Goal: Check status: Check status

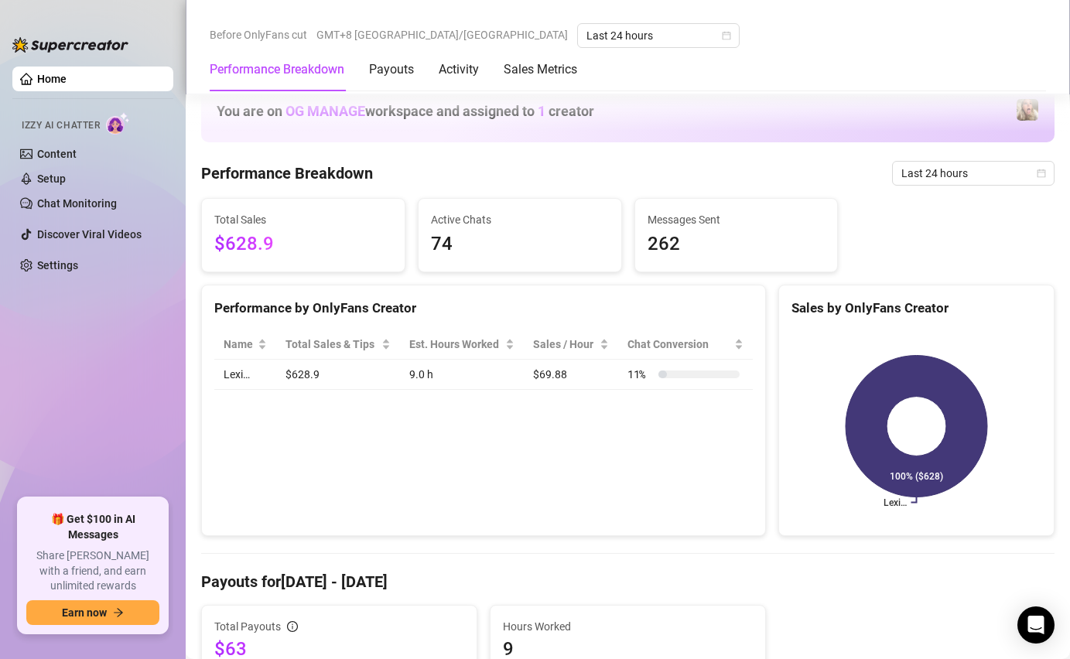
scroll to position [385, 0]
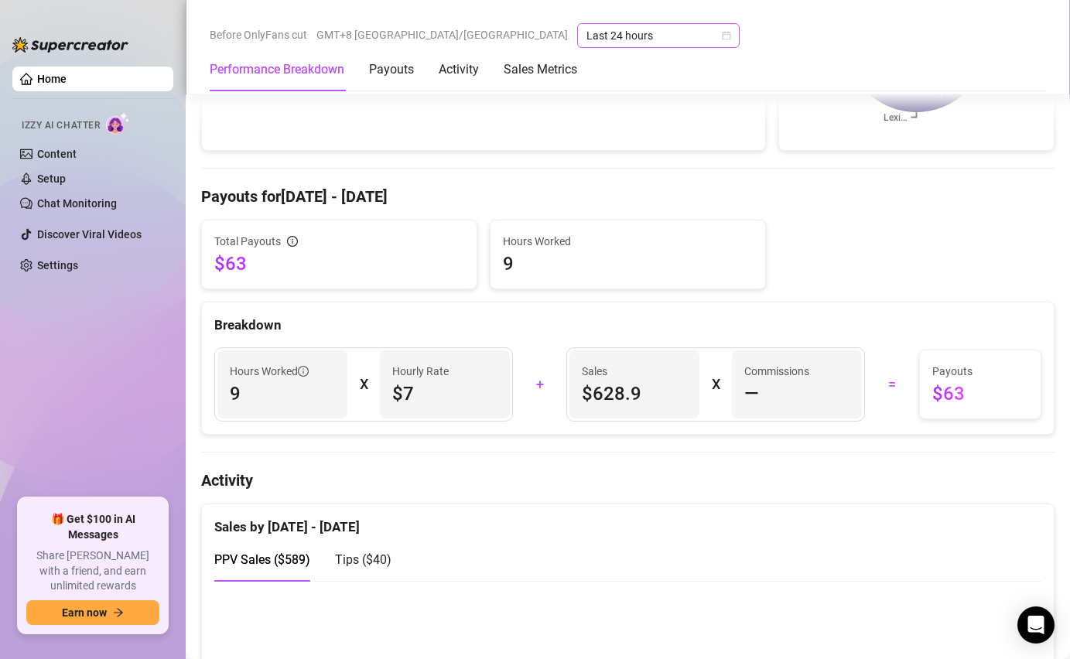
click at [587, 37] on span "Last 24 hours" at bounding box center [659, 35] width 144 height 23
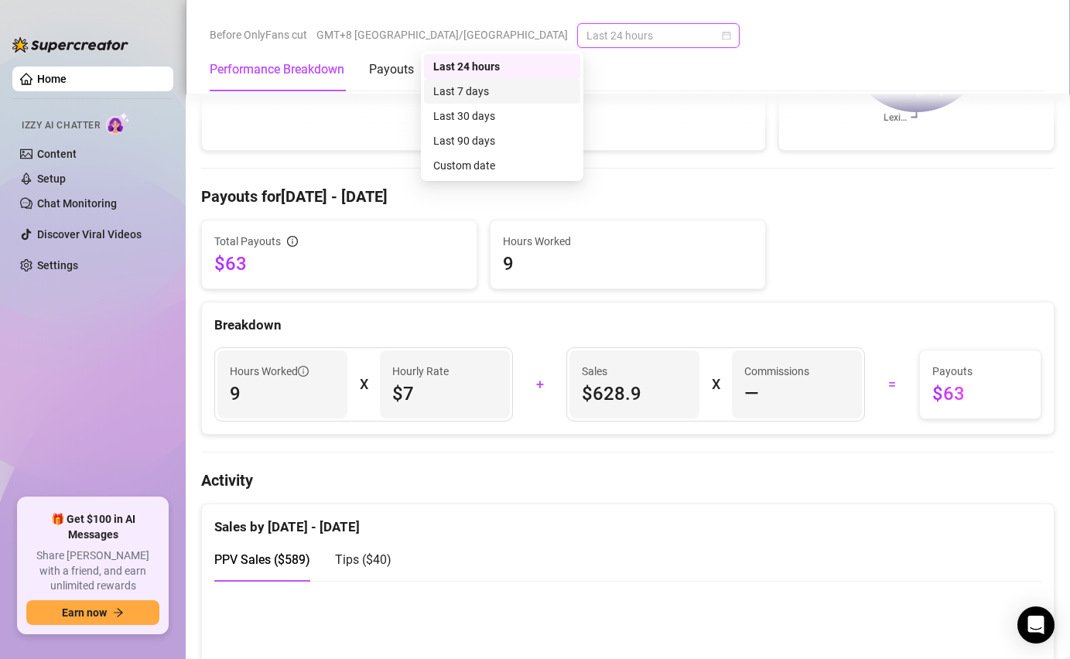
click at [467, 95] on div "Last 7 days" at bounding box center [502, 91] width 138 height 17
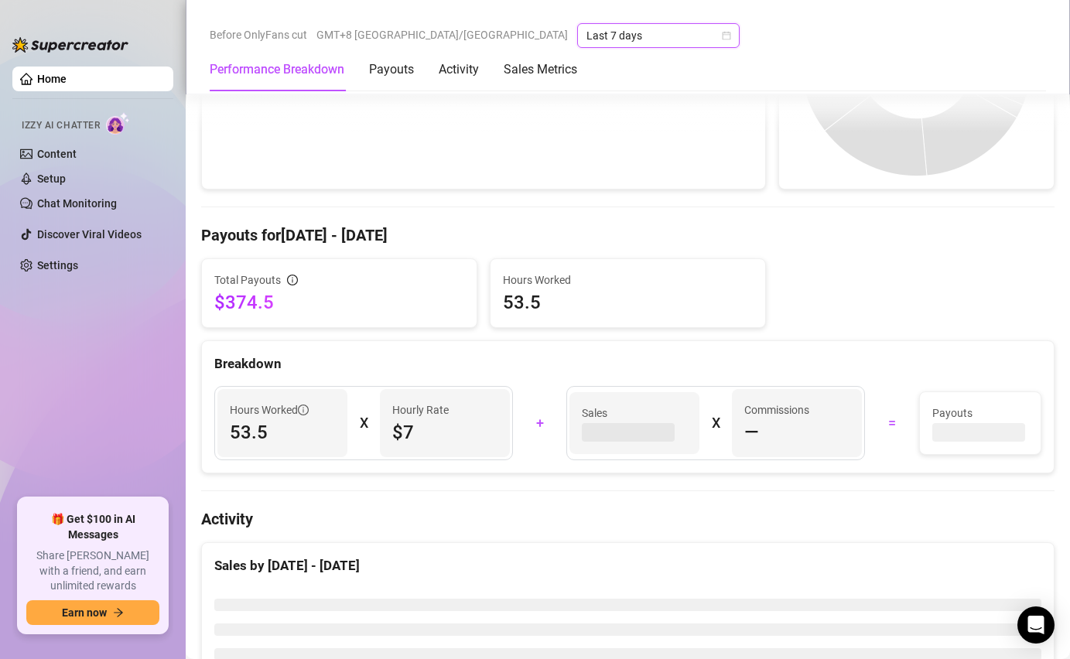
click at [587, 32] on span "Last 7 days" at bounding box center [659, 35] width 144 height 23
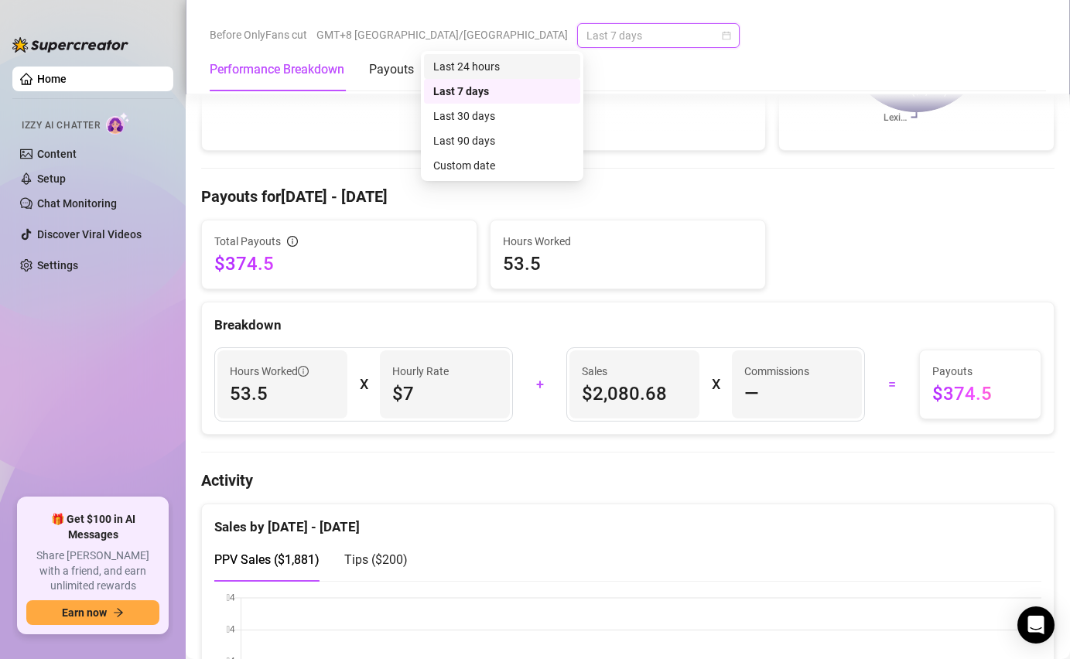
click at [481, 64] on div "Last 24 hours" at bounding box center [502, 66] width 138 height 17
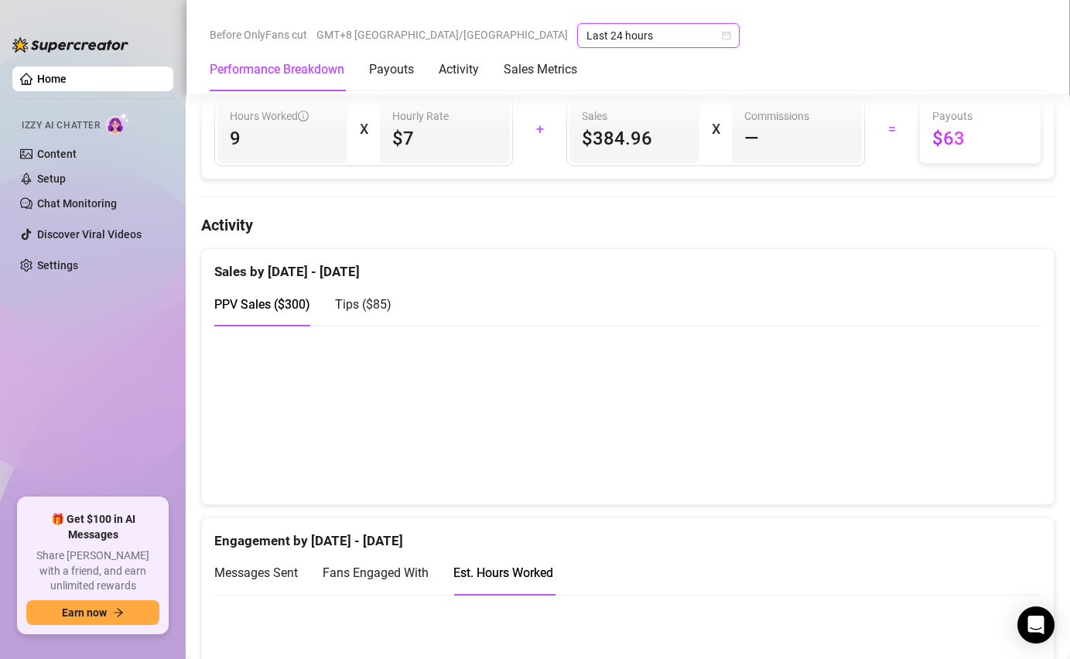
scroll to position [669, 0]
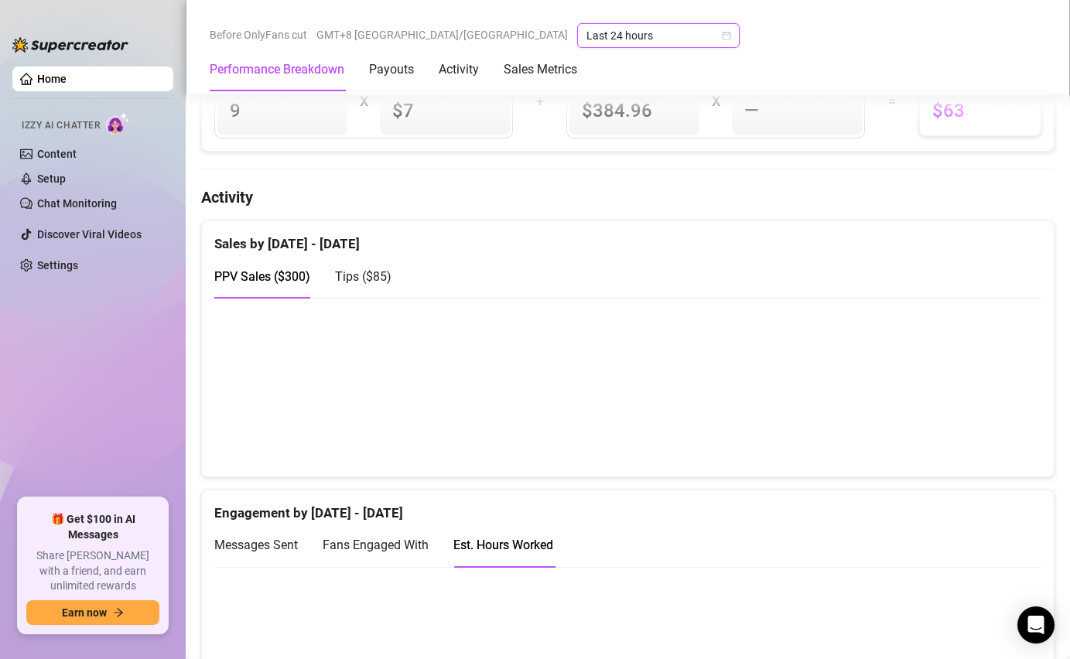
click at [370, 279] on span "Tips ( $85 )" at bounding box center [363, 276] width 56 height 15
click at [279, 272] on span "PPV Sales ( $300 )" at bounding box center [262, 276] width 96 height 15
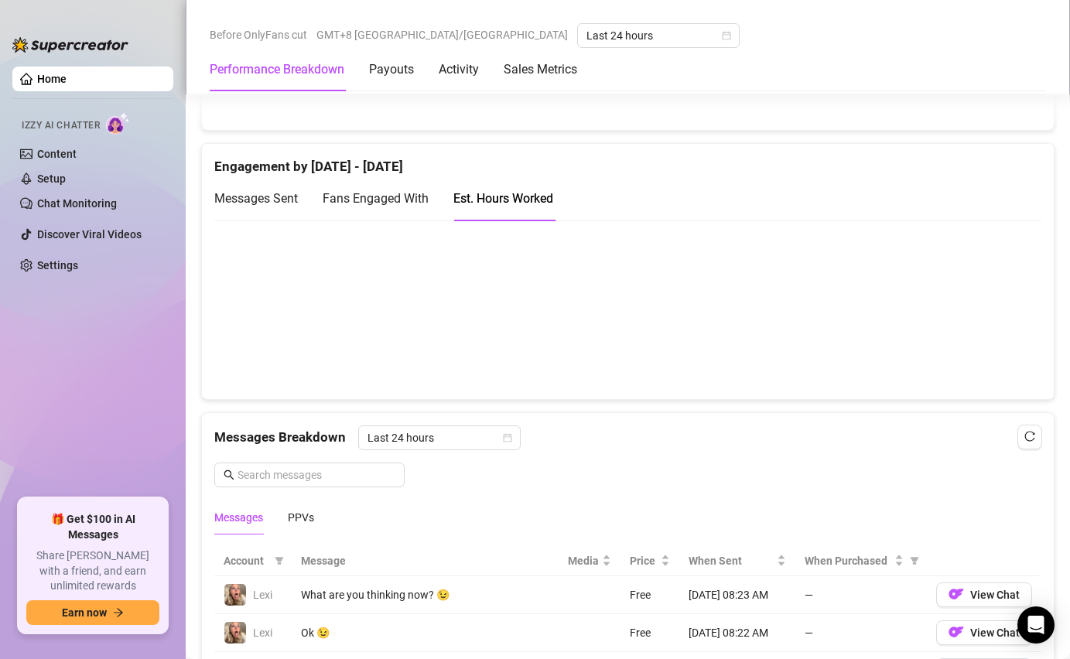
scroll to position [1017, 0]
click at [386, 194] on span "Fans Engaged With" at bounding box center [376, 197] width 106 height 15
click at [263, 195] on span "Messages Sent" at bounding box center [256, 197] width 84 height 15
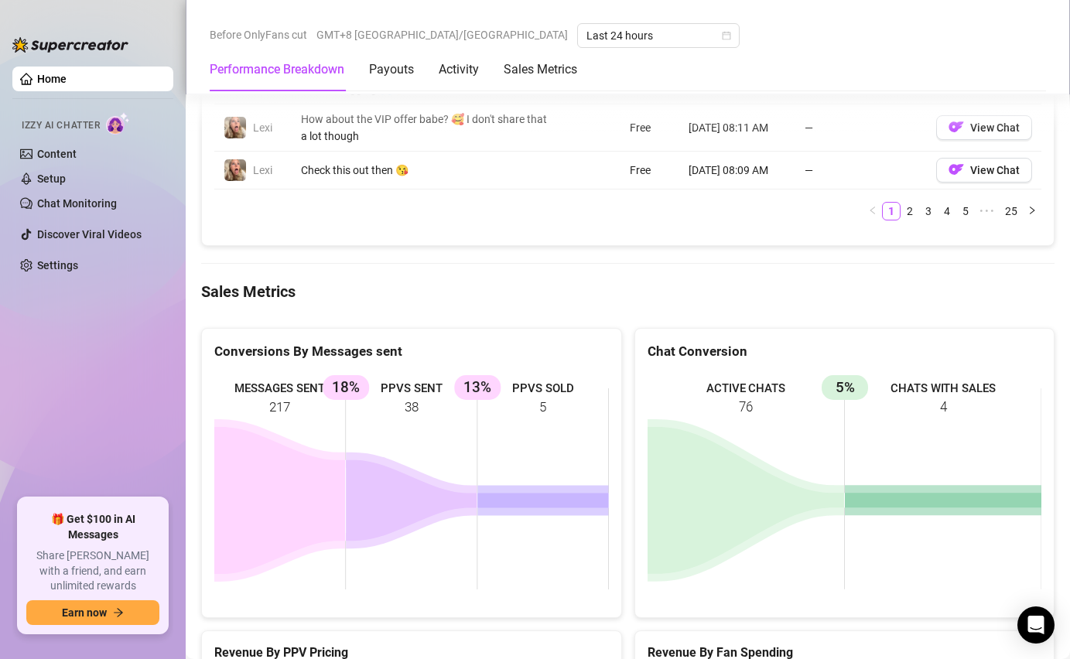
scroll to position [1870, 0]
click at [625, 330] on div "Conversions By Messages sent MESSAGES SENT 217 PPVS SENT 38 18% PPVS SOLD 5 13%" at bounding box center [411, 475] width 433 height 291
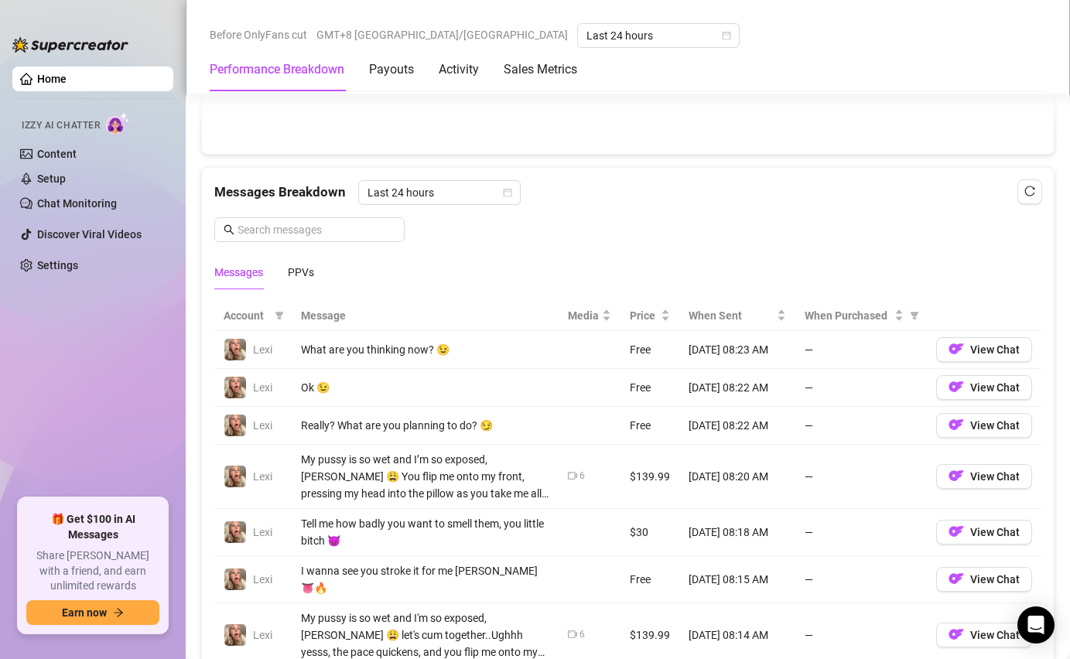
scroll to position [1249, 0]
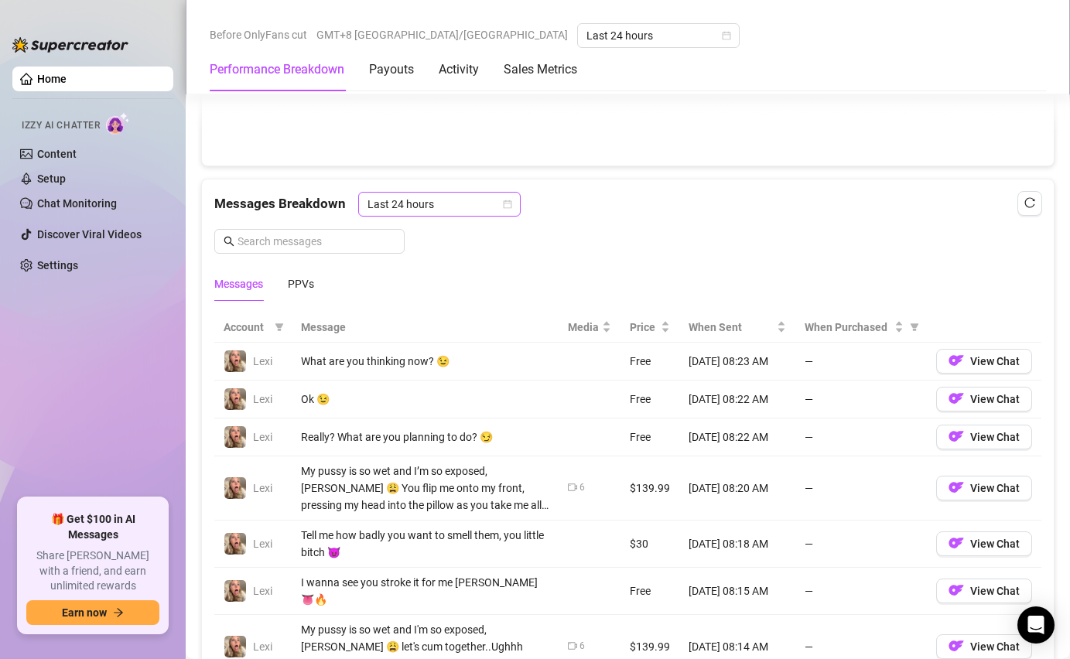
click at [490, 210] on span "Last 24 hours" at bounding box center [440, 204] width 144 height 23
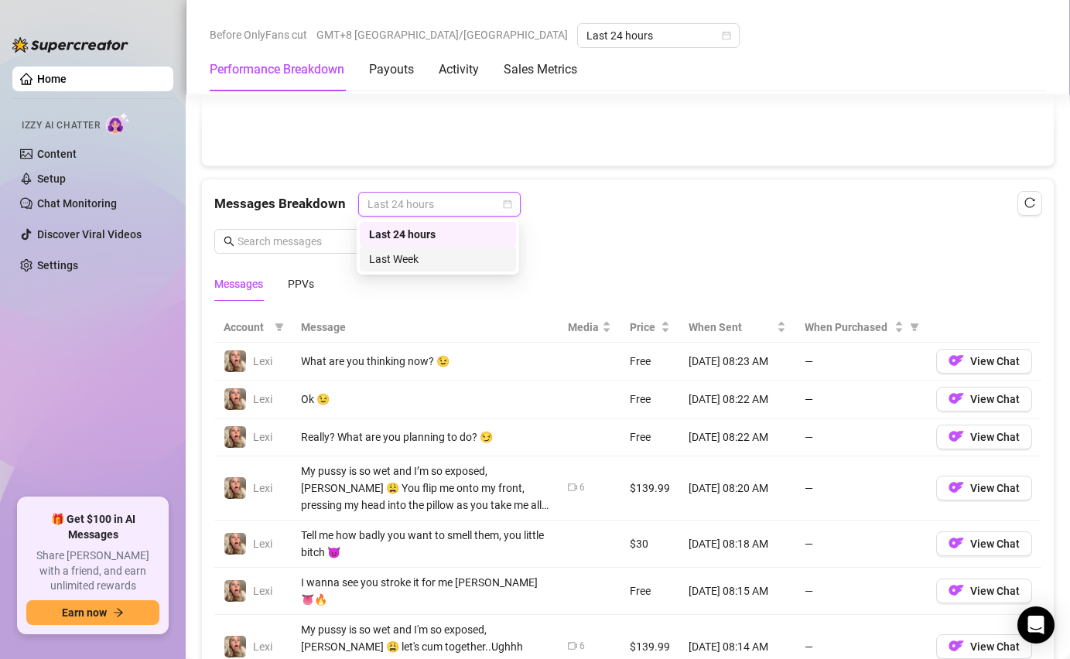
click at [452, 255] on div "Last Week" at bounding box center [438, 259] width 138 height 17
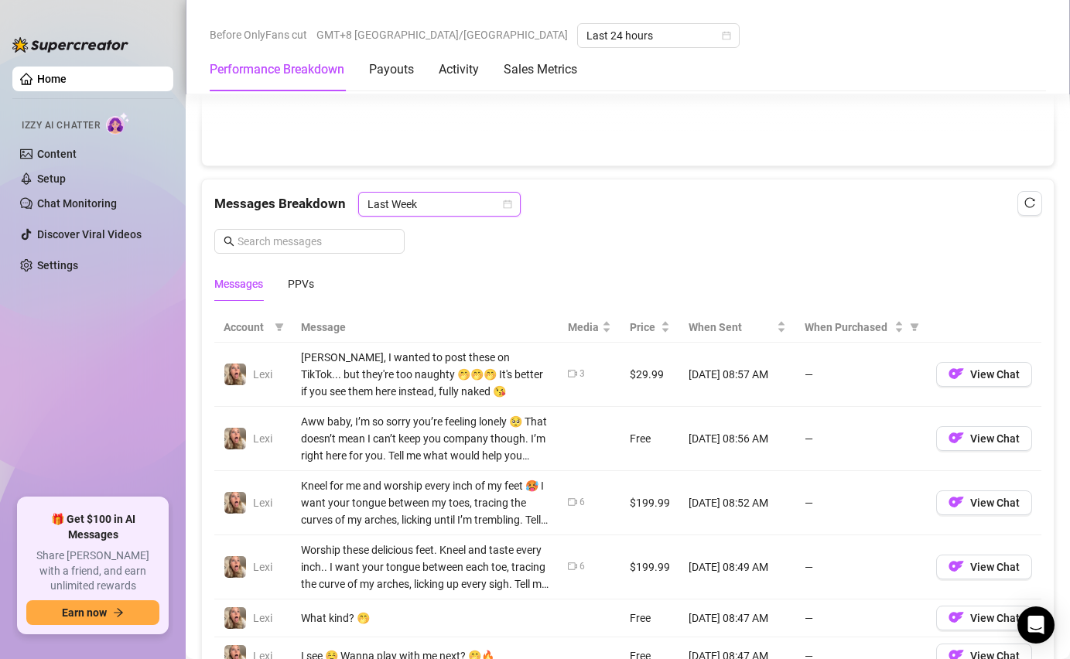
click at [471, 205] on span "Last Week" at bounding box center [440, 204] width 144 height 23
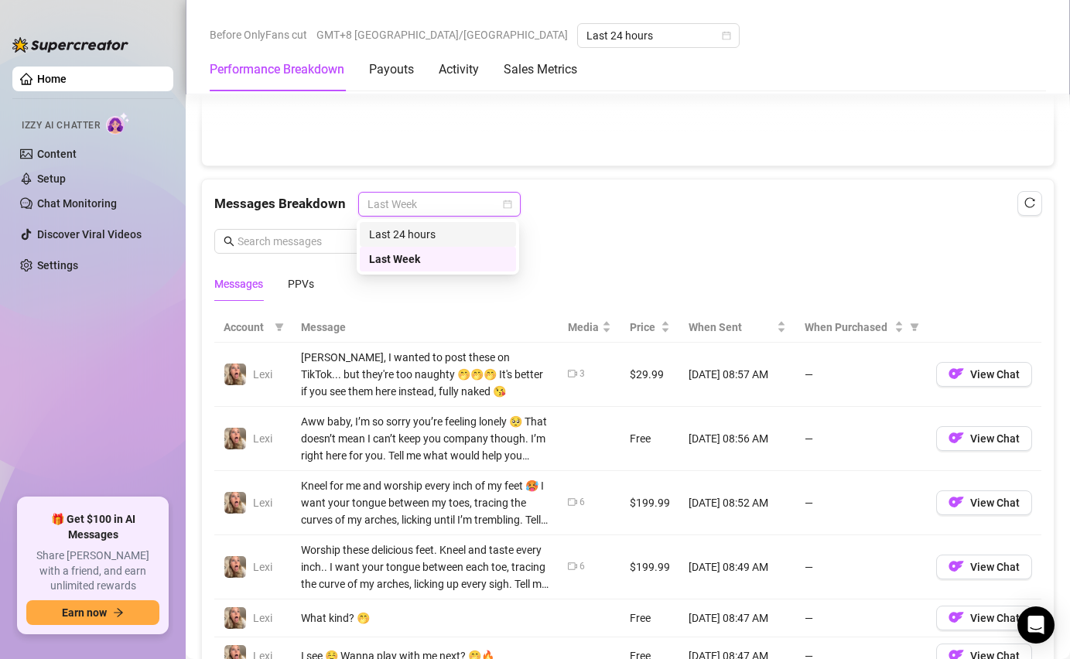
click at [451, 233] on div "Last 24 hours" at bounding box center [438, 234] width 138 height 17
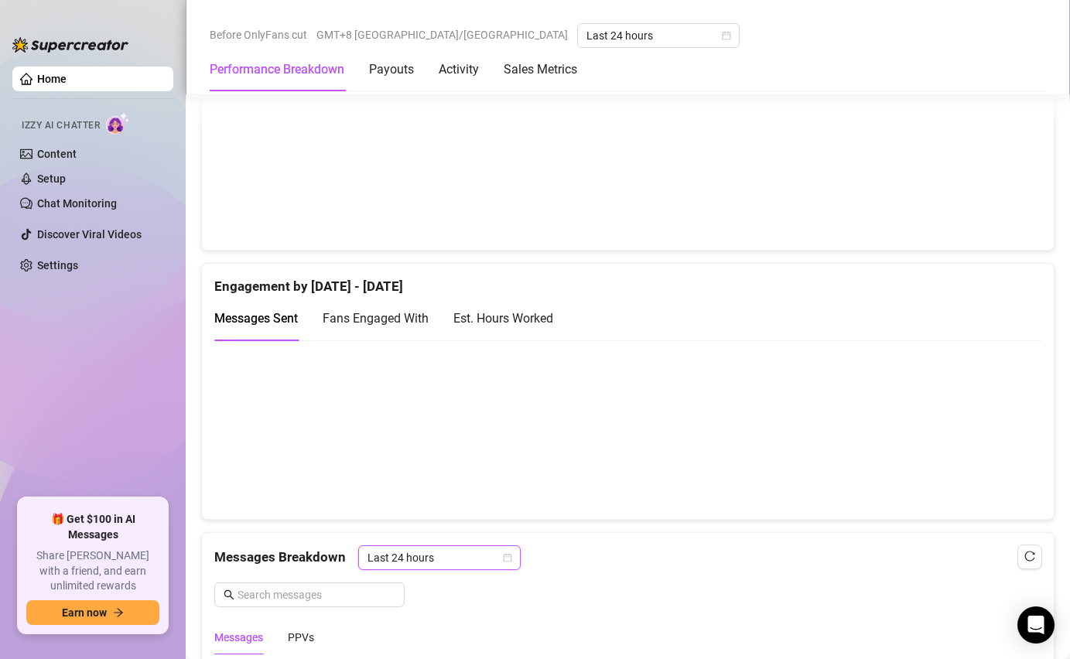
scroll to position [892, 0]
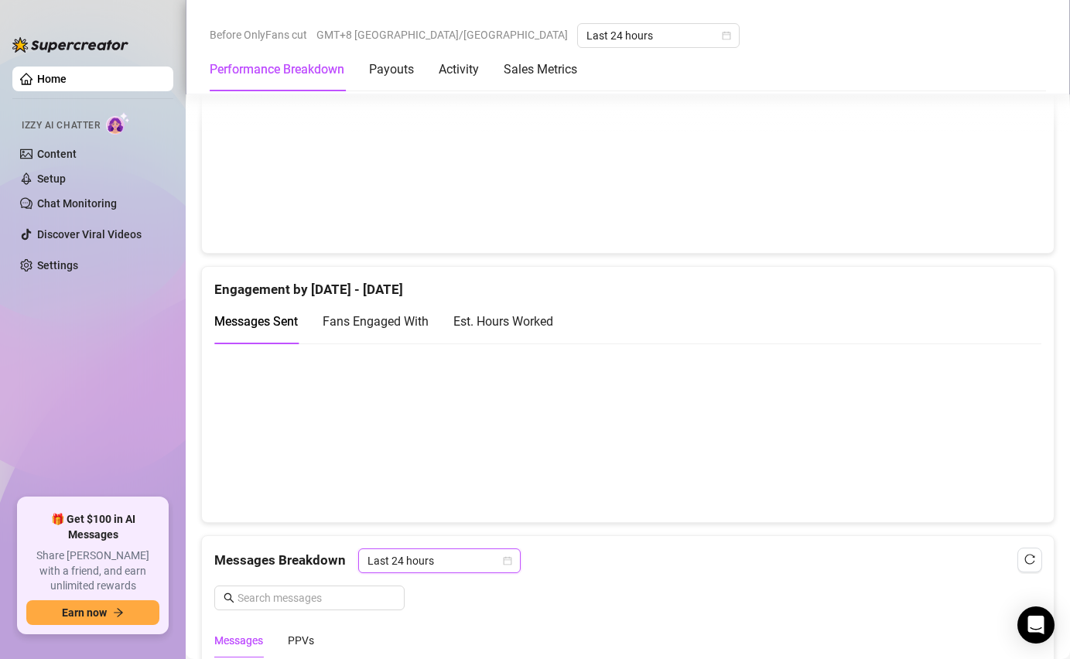
click at [467, 318] on div "Est. Hours Worked" at bounding box center [503, 321] width 100 height 19
click at [289, 327] on span "Messages Sent" at bounding box center [256, 321] width 84 height 15
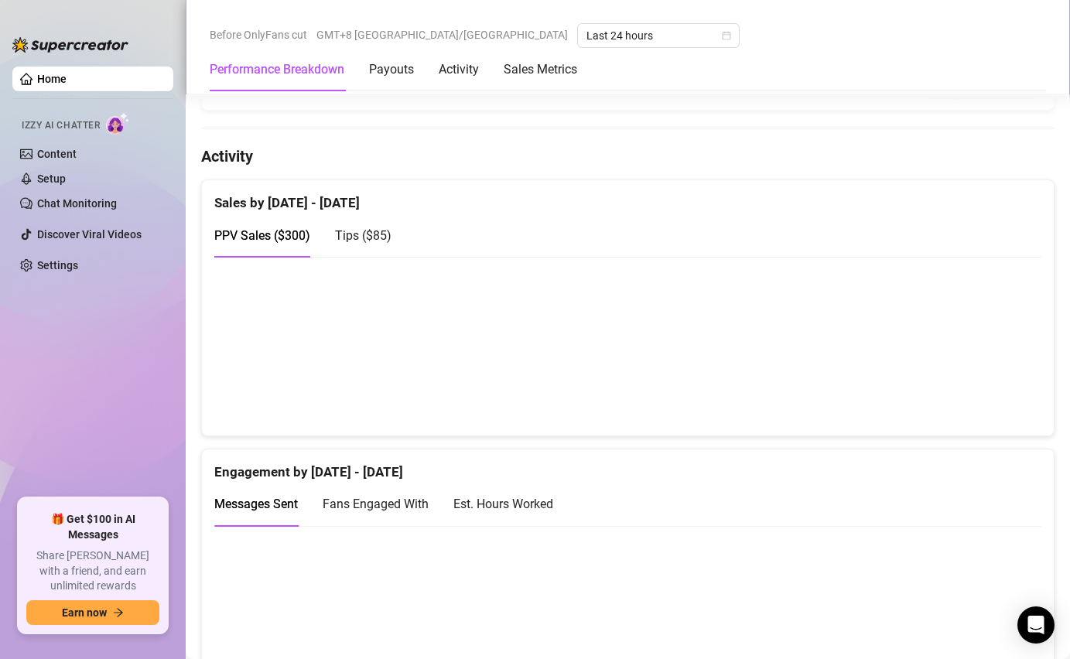
scroll to position [662, 0]
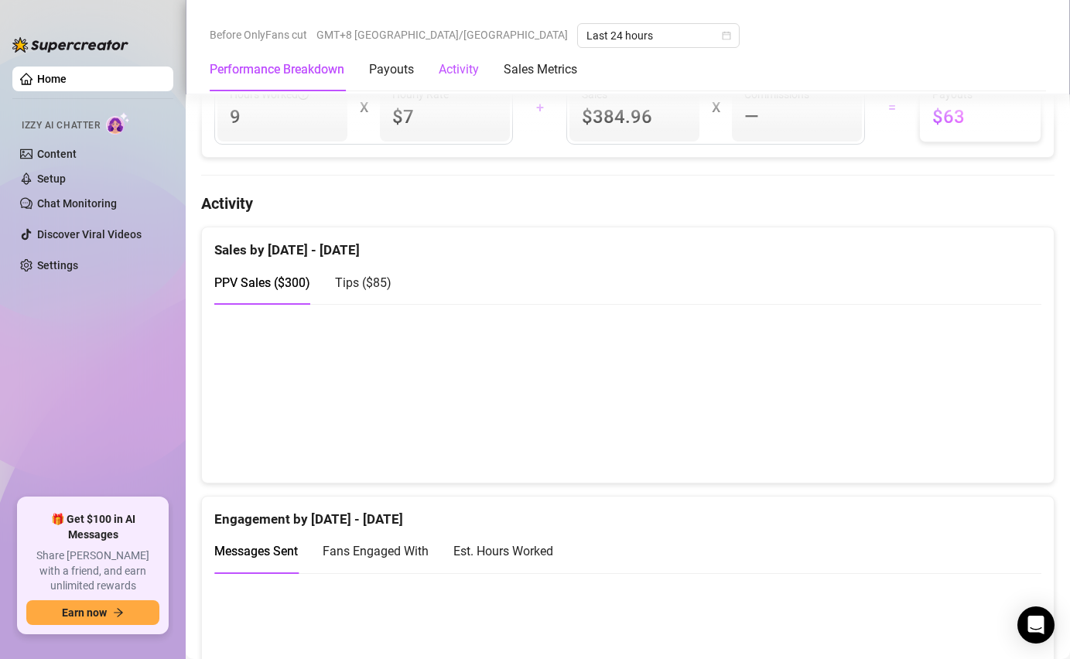
click at [464, 67] on div "Activity" at bounding box center [459, 69] width 40 height 19
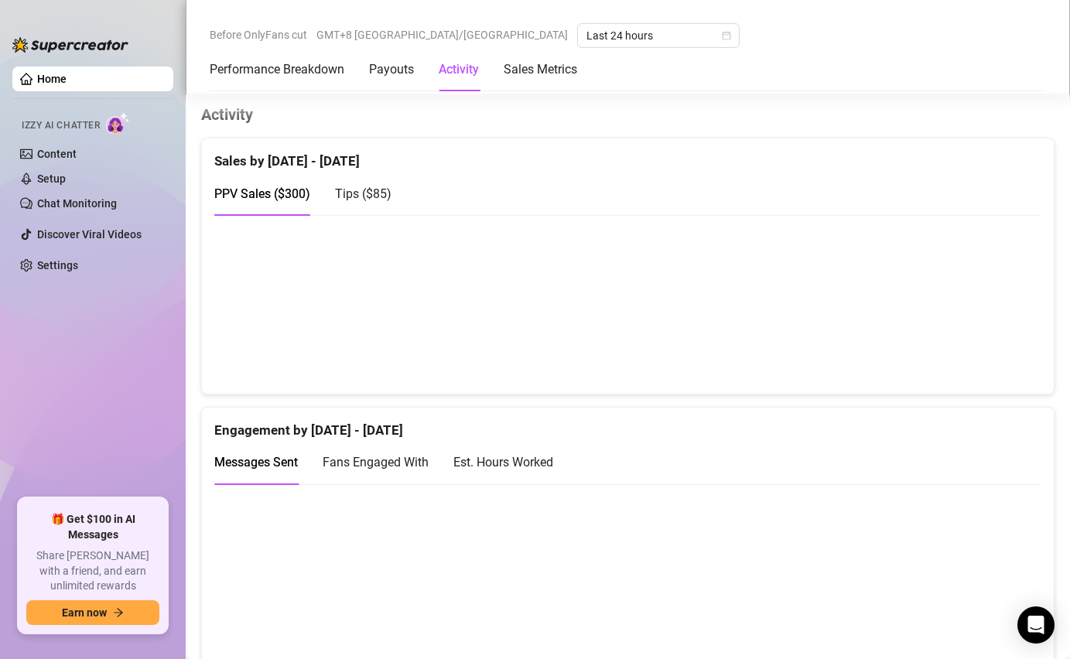
scroll to position [753, 0]
click at [587, 39] on span "Last 24 hours" at bounding box center [659, 35] width 144 height 23
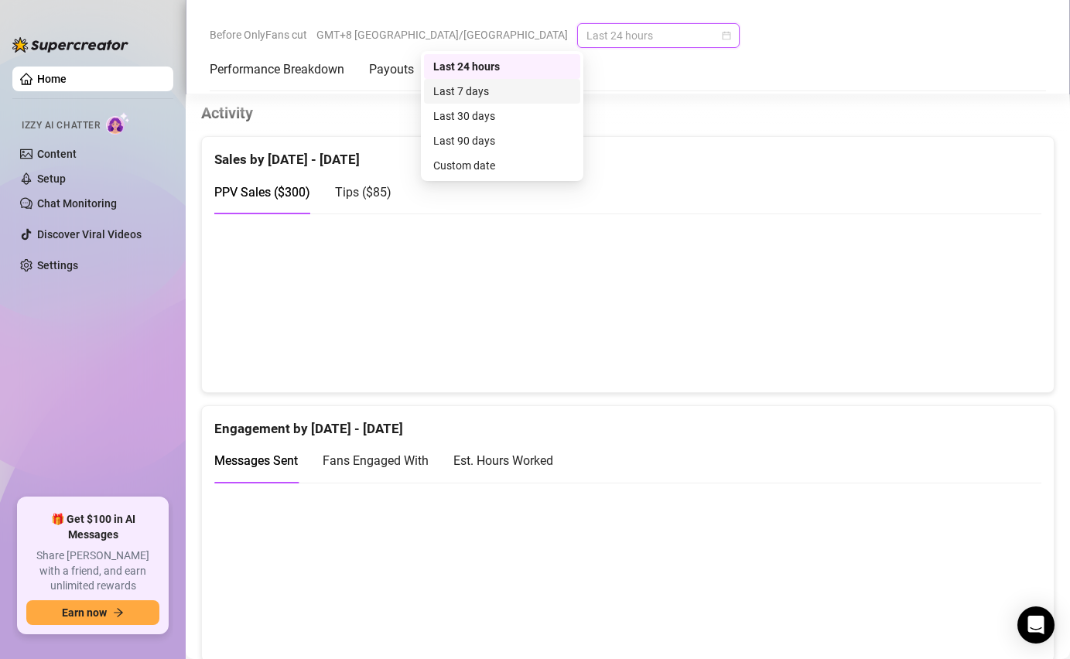
click at [475, 86] on div "Last 7 days" at bounding box center [502, 91] width 138 height 17
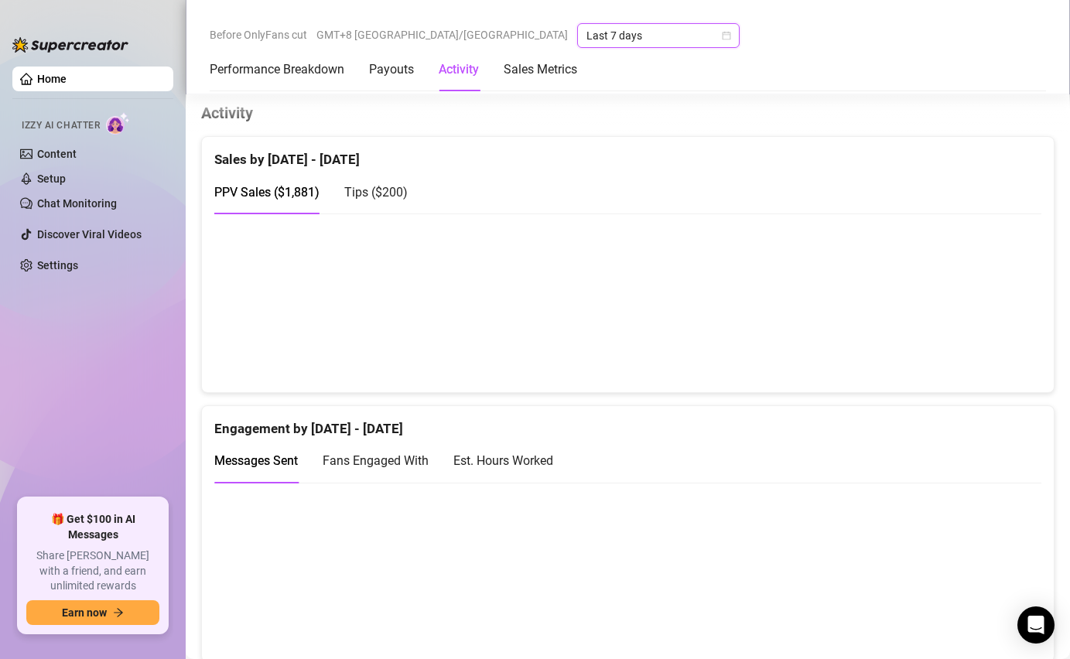
click at [587, 43] on span "Last 7 days" at bounding box center [659, 35] width 144 height 23
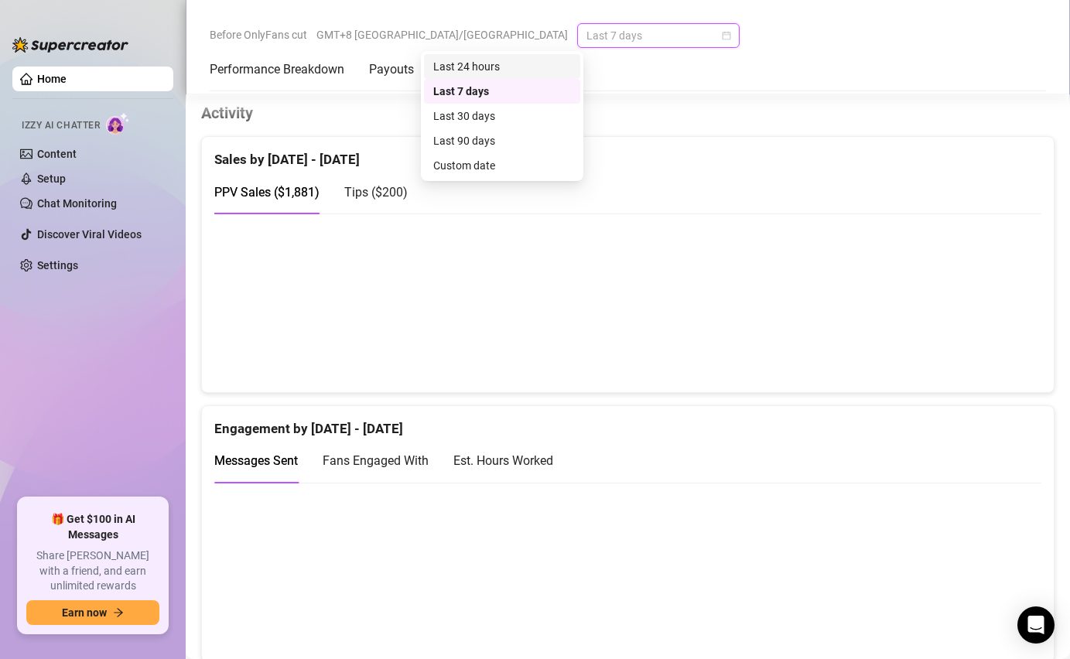
click at [473, 66] on div "Last 24 hours" at bounding box center [502, 66] width 138 height 17
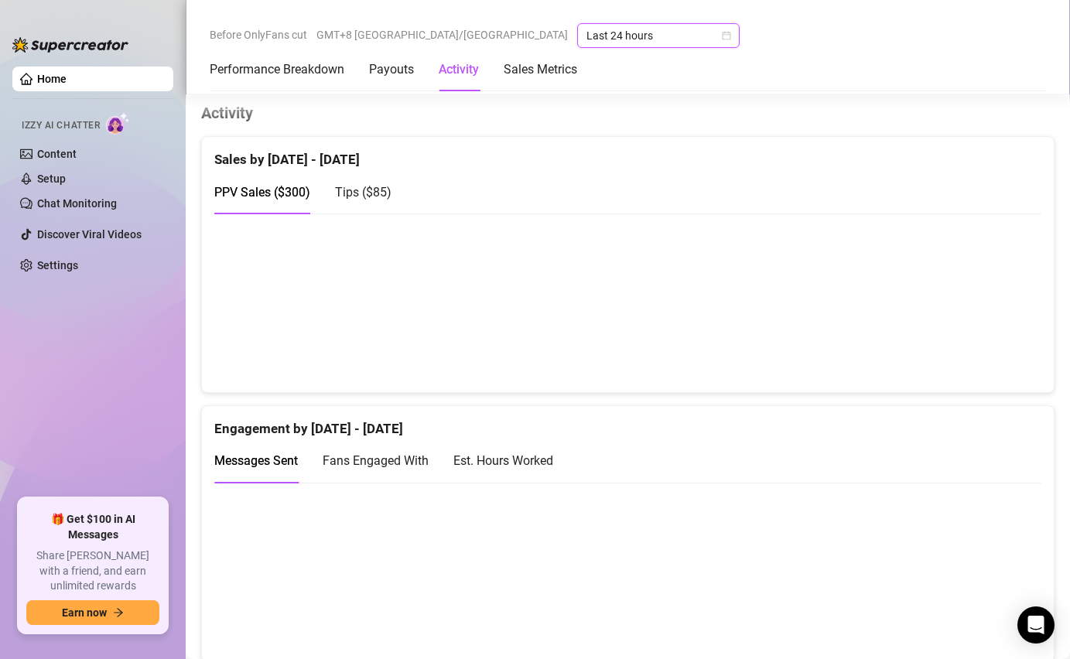
click at [475, 452] on div "Est. Hours Worked" at bounding box center [503, 460] width 100 height 19
click at [408, 472] on div "Fans Engaged With" at bounding box center [376, 461] width 106 height 44
click at [295, 472] on div "Messages Sent" at bounding box center [256, 461] width 84 height 44
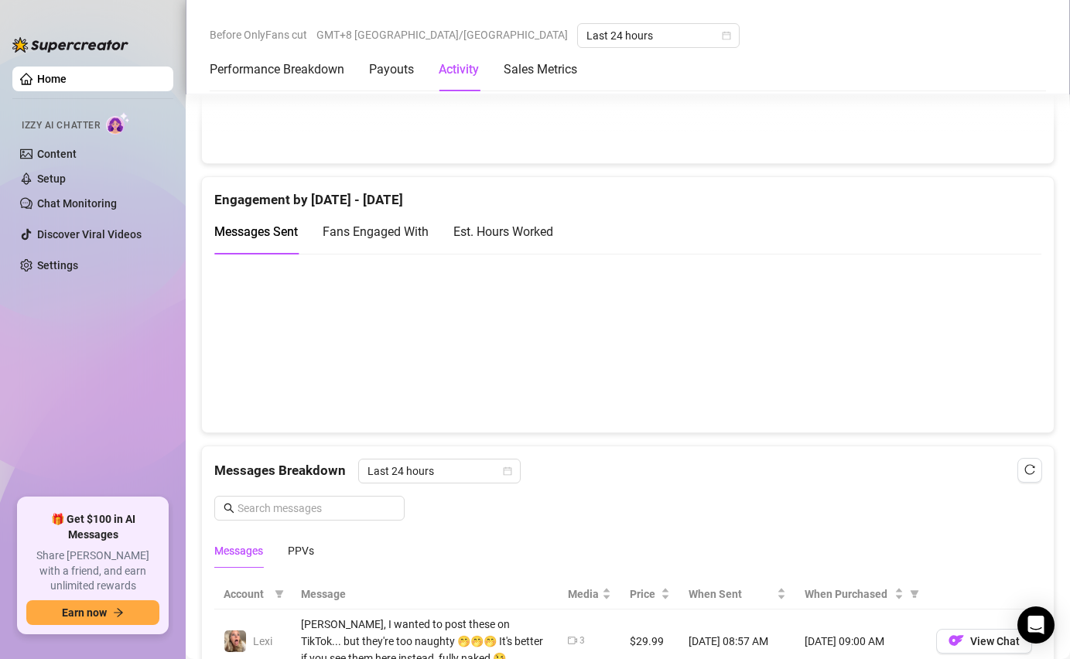
scroll to position [955, 0]
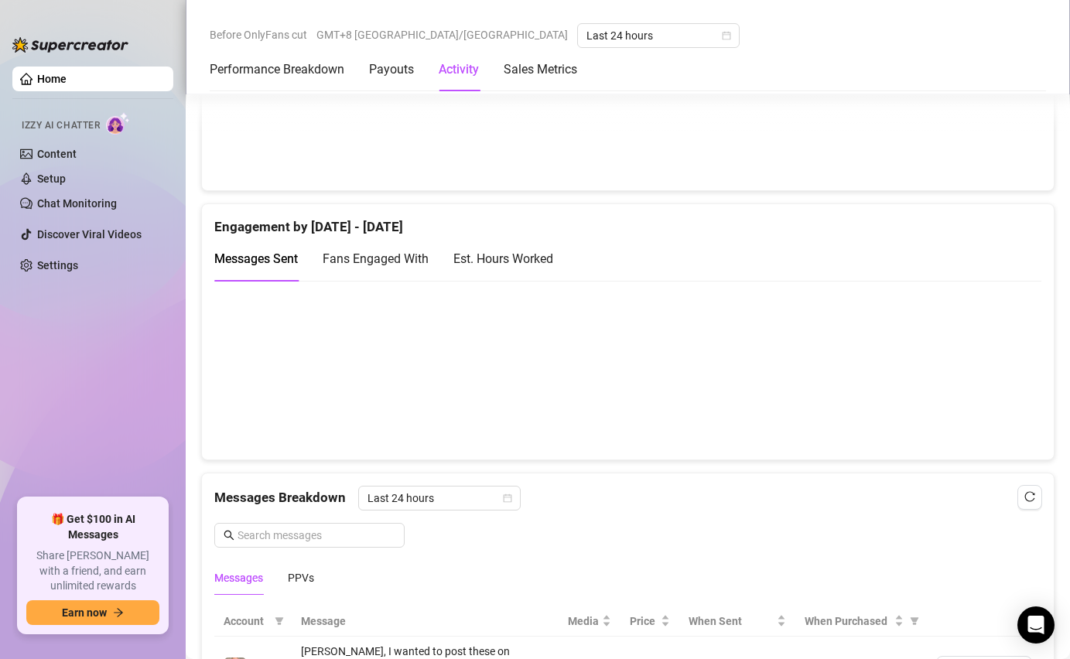
click at [411, 261] on span "Fans Engaged With" at bounding box center [376, 259] width 106 height 15
click at [491, 266] on div "Est. Hours Worked" at bounding box center [503, 258] width 100 height 19
click at [254, 260] on span "Messages Sent" at bounding box center [256, 259] width 84 height 15
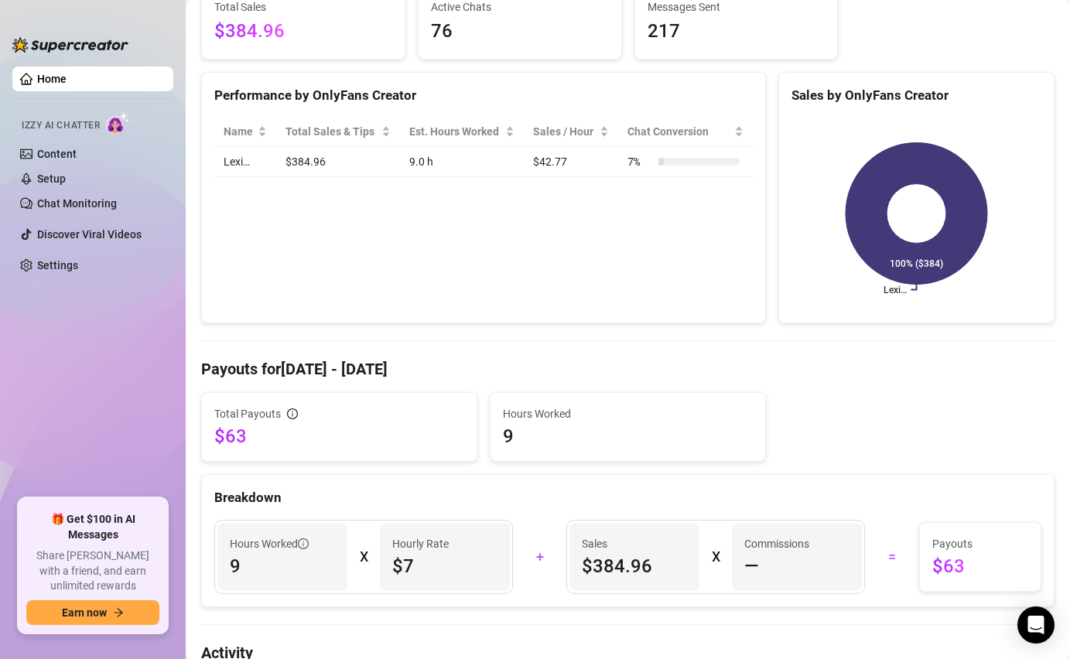
scroll to position [263, 0]
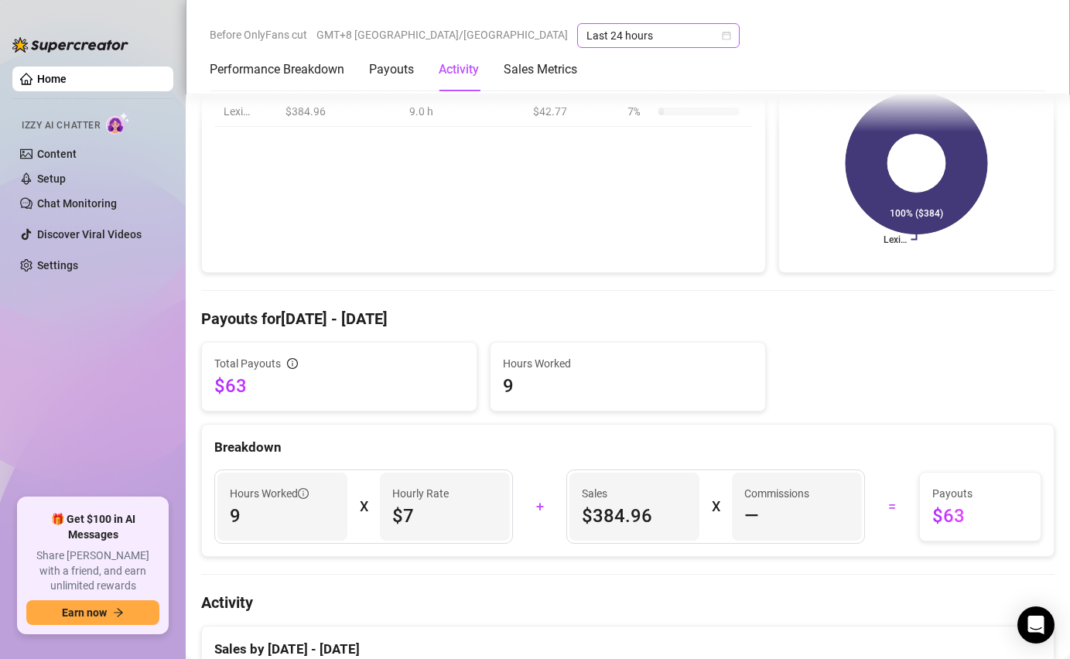
click at [587, 36] on span "Last 24 hours" at bounding box center [659, 35] width 144 height 23
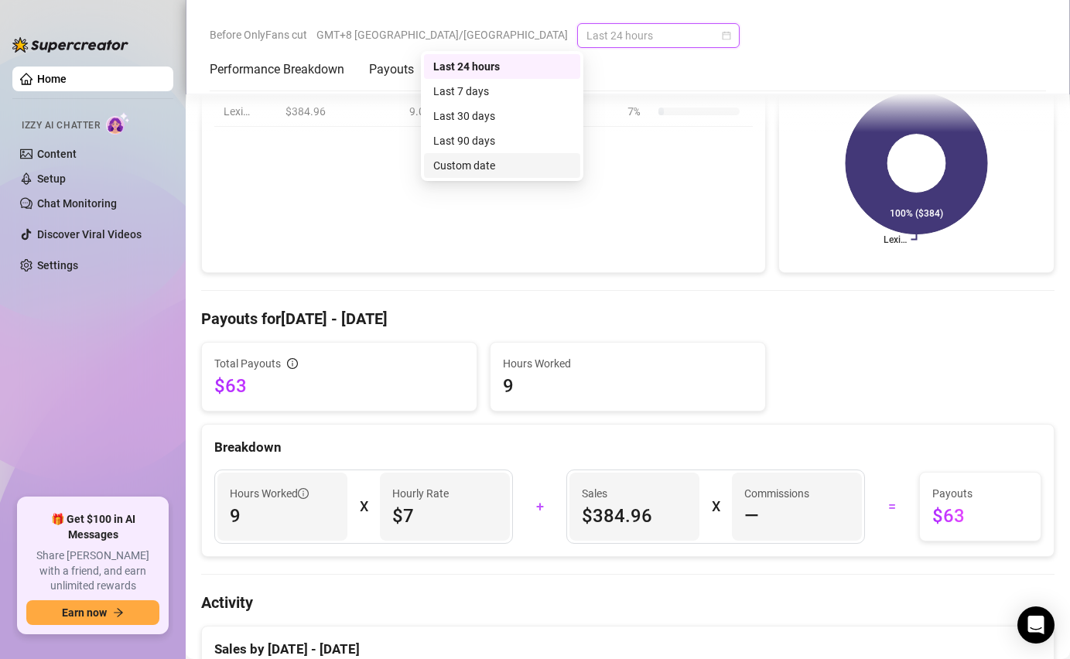
click at [454, 160] on div "Custom date" at bounding box center [502, 165] width 138 height 17
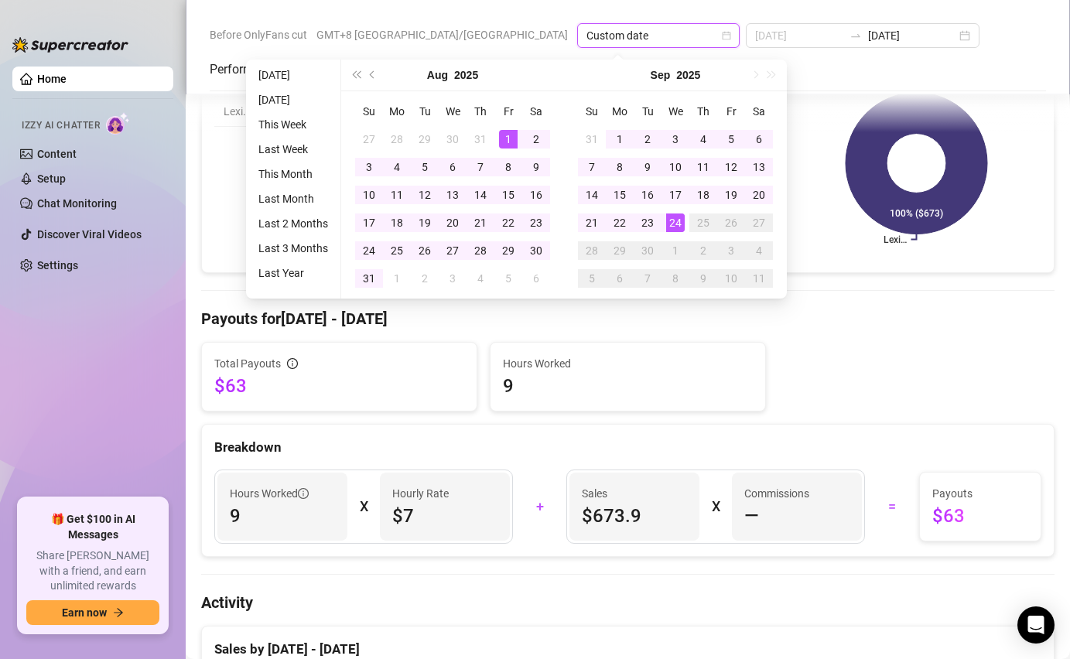
type input "[DATE]"
click at [505, 139] on div "1" at bounding box center [508, 139] width 19 height 19
type input "[DATE]"
click at [678, 231] on div "24" at bounding box center [675, 223] width 19 height 19
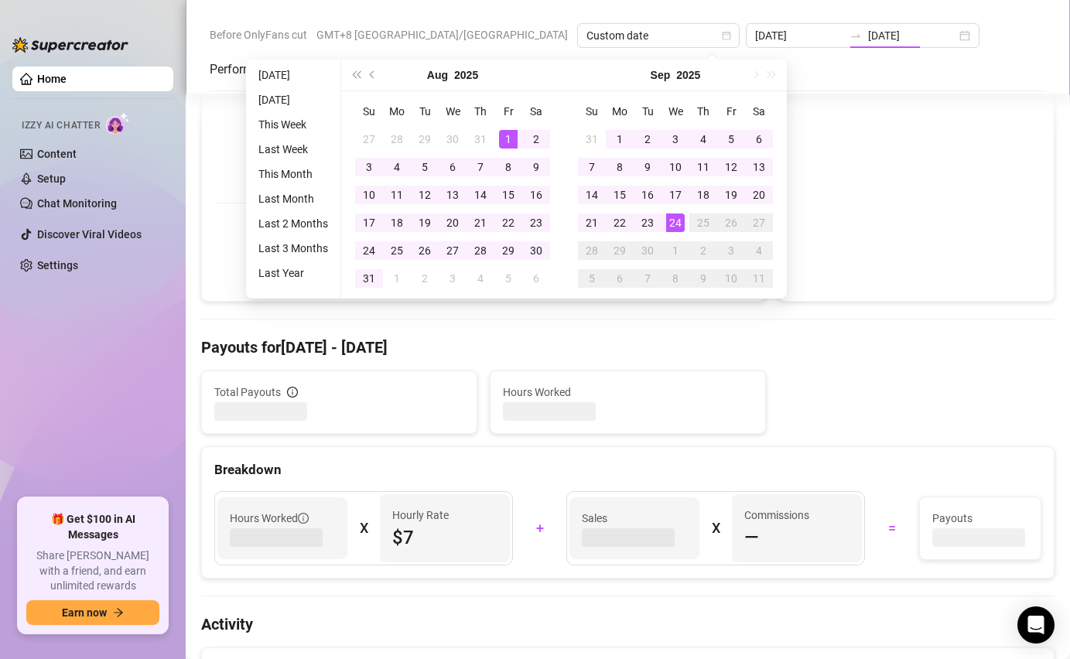
type input "[DATE]"
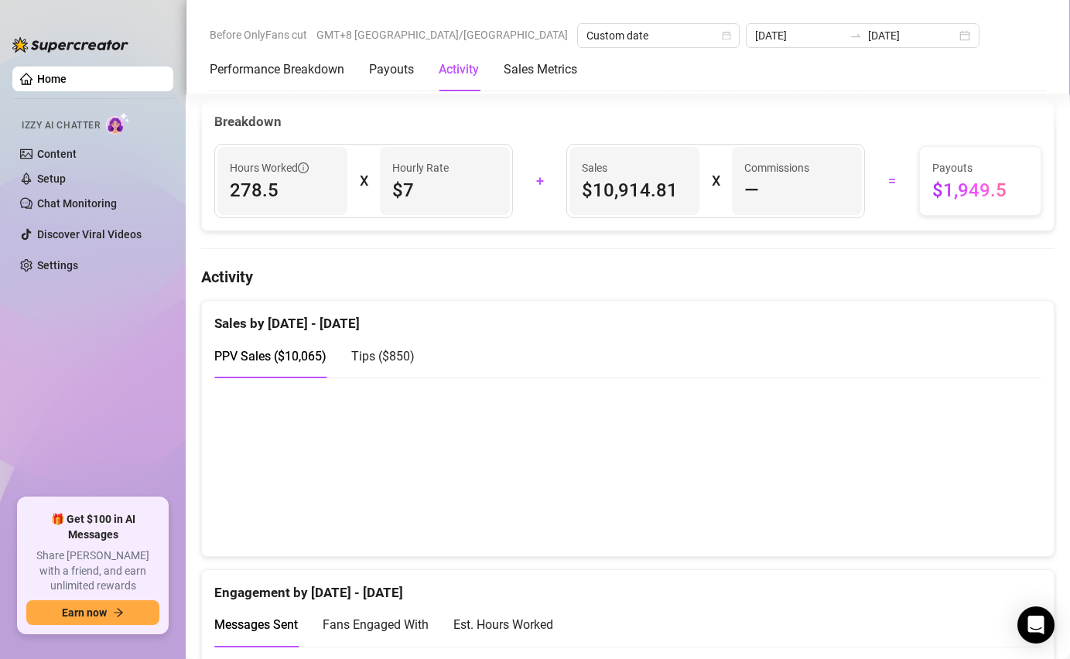
scroll to position [592, 0]
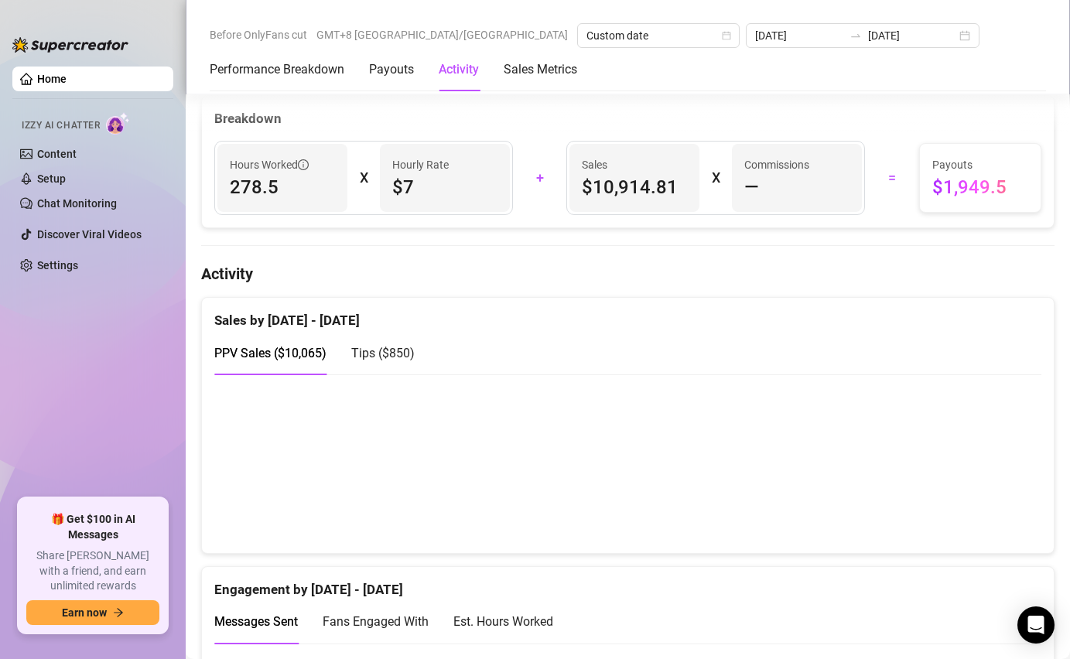
click at [392, 356] on span "Tips ( $850 )" at bounding box center [382, 353] width 63 height 15
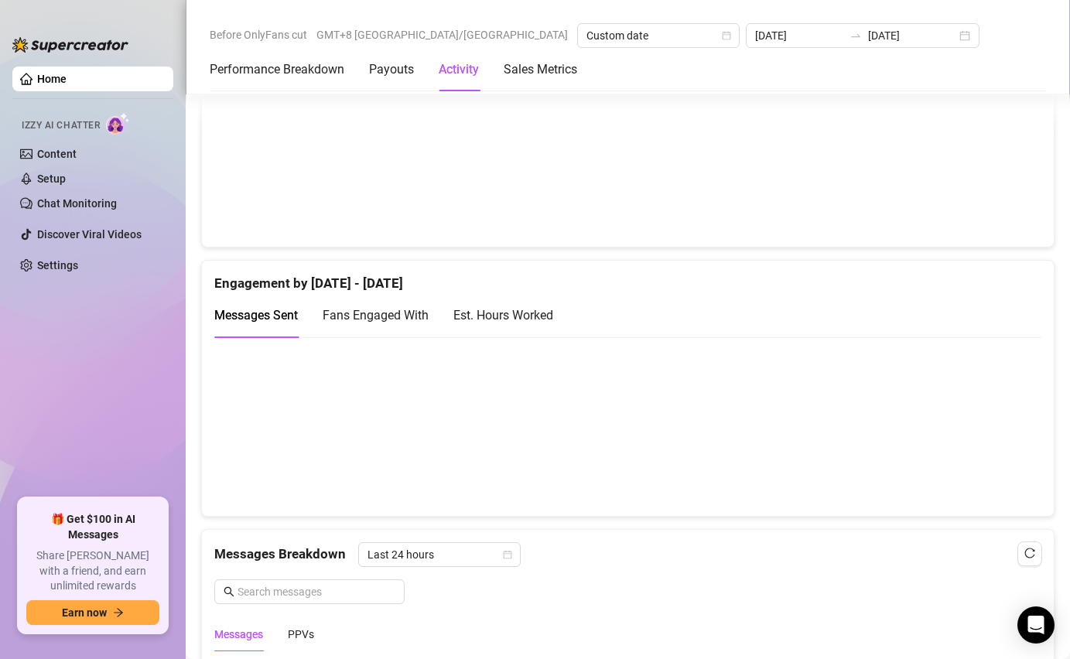
scroll to position [903, 0]
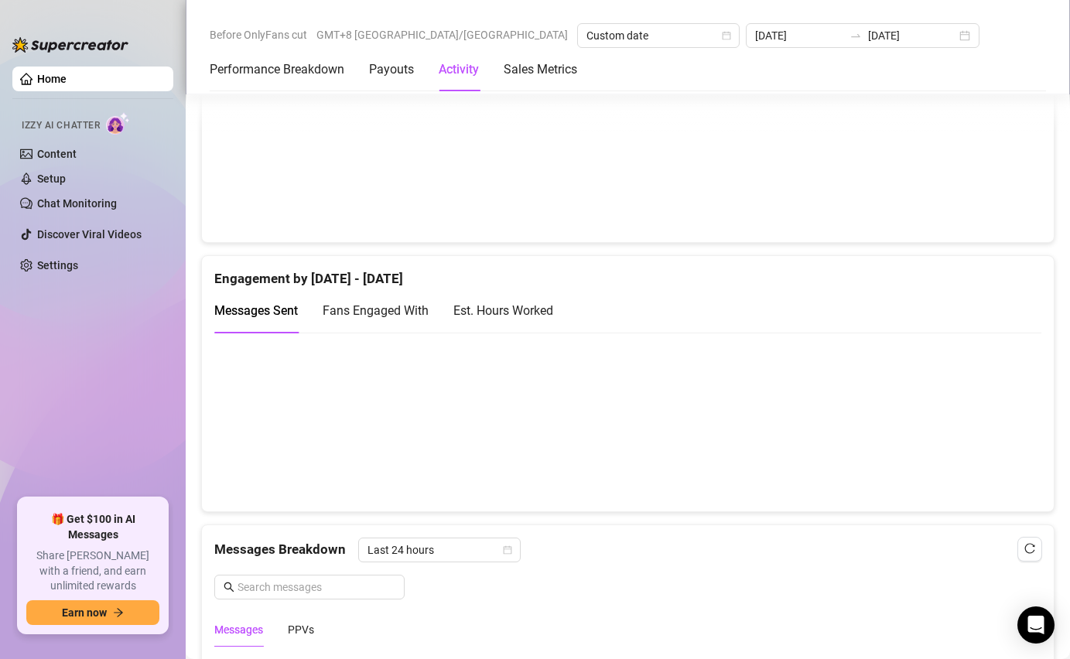
click at [477, 298] on div "Est. Hours Worked" at bounding box center [503, 311] width 100 height 44
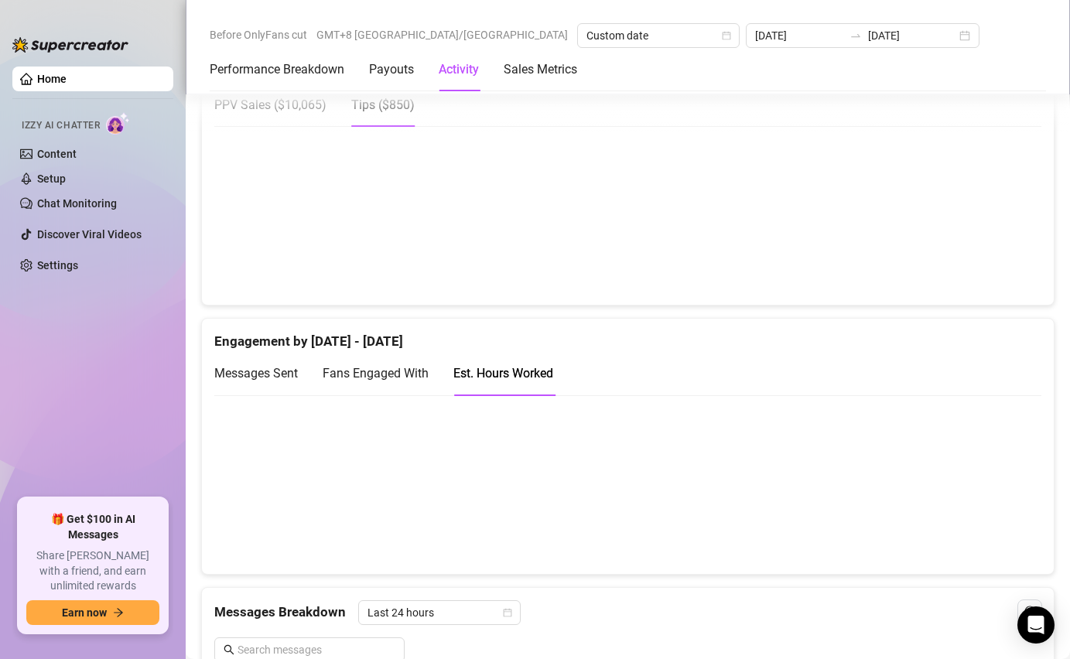
scroll to position [782, 0]
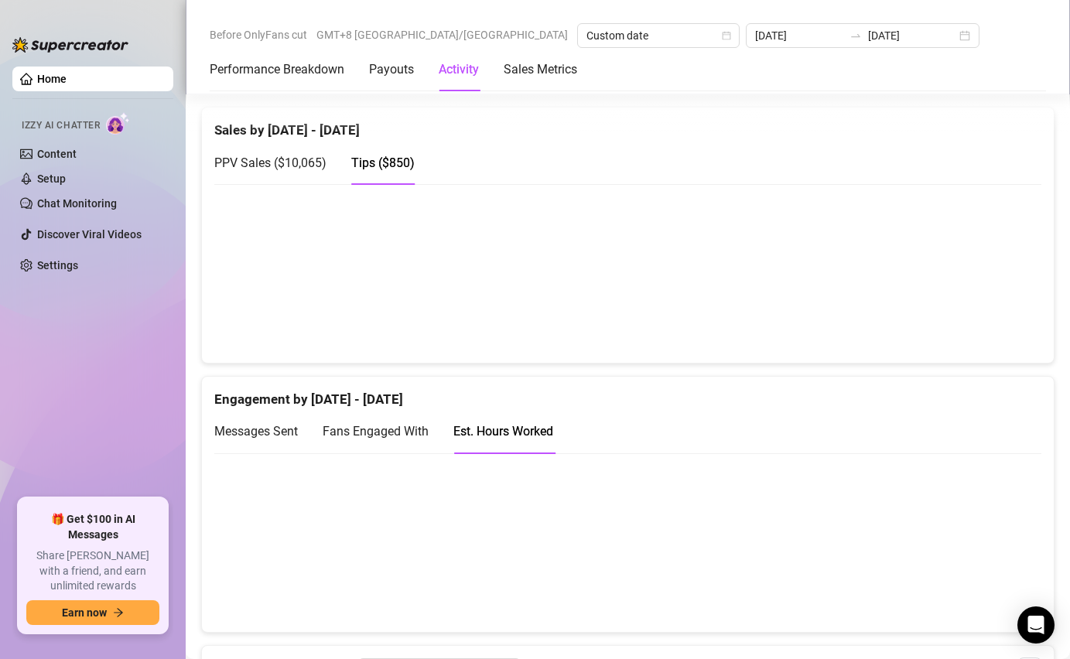
click at [294, 159] on span "PPV Sales ( $10,065 )" at bounding box center [270, 163] width 112 height 15
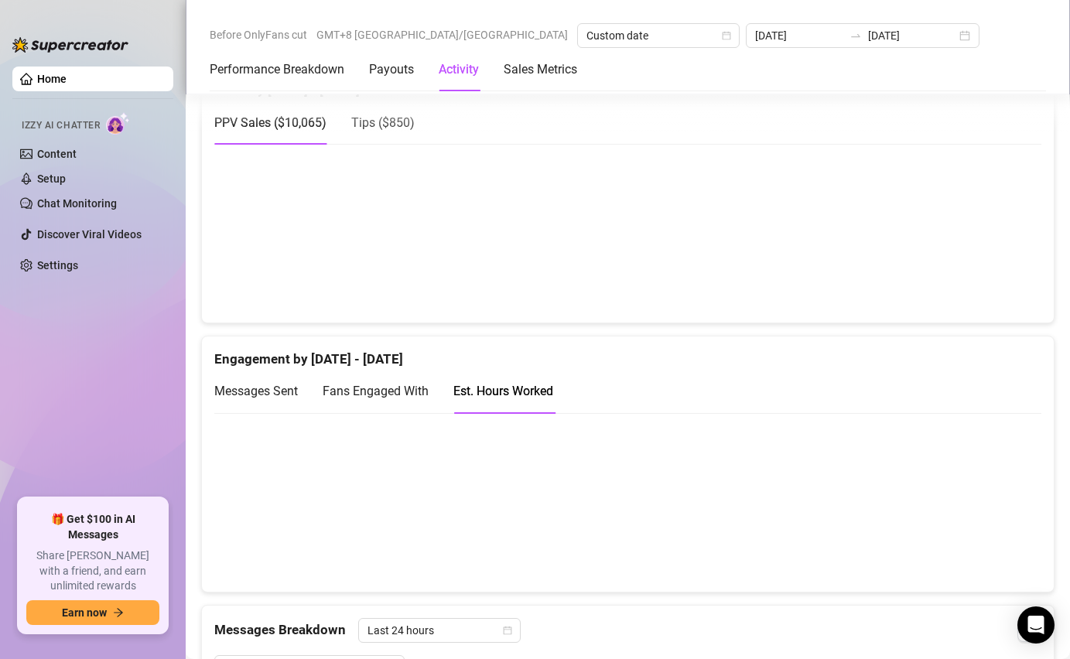
scroll to position [813, 0]
